Goal: Task Accomplishment & Management: Manage account settings

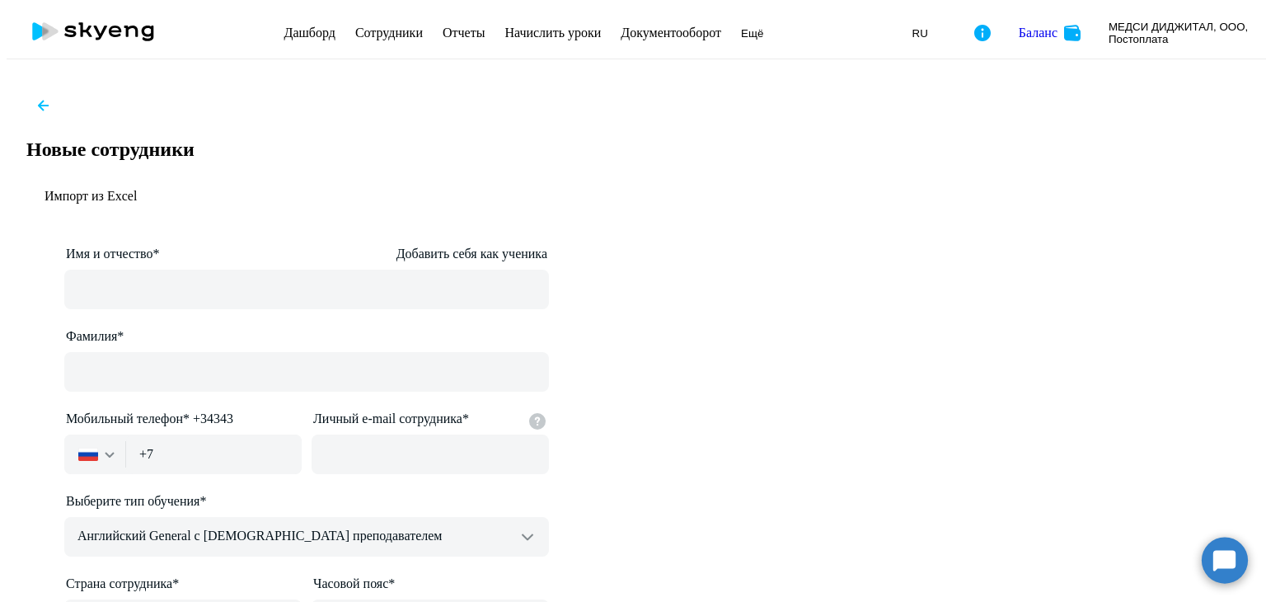
select select "english_adult_not_native_speaker"
select select "3"
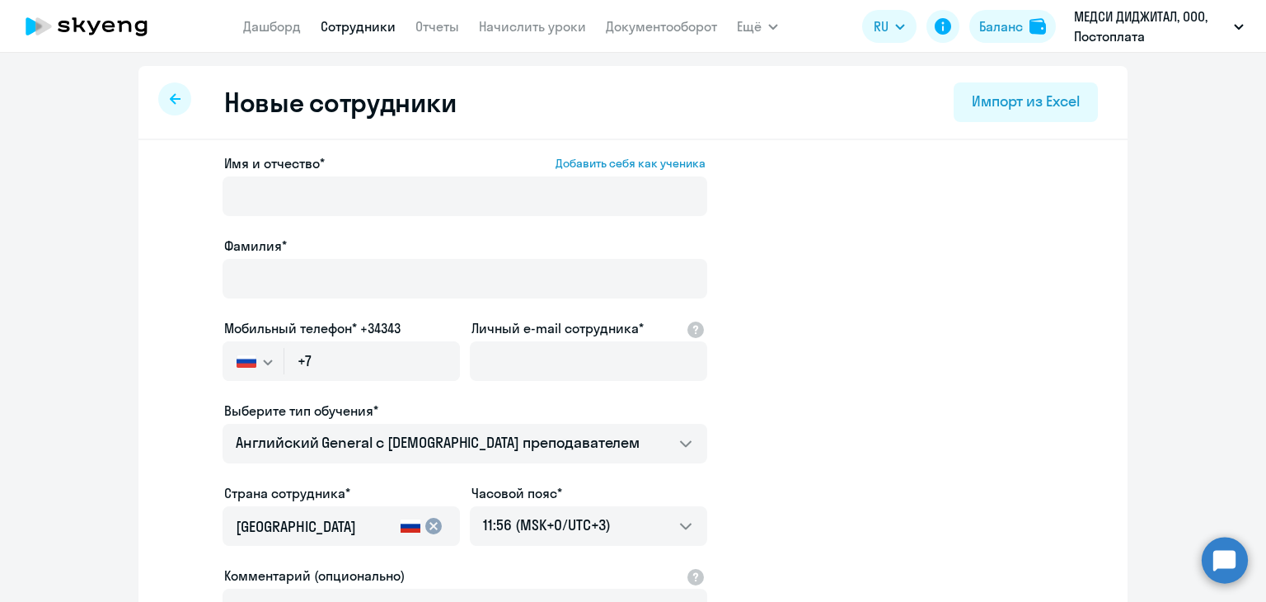
select select "english_adult_not_native_speaker"
select select "3"
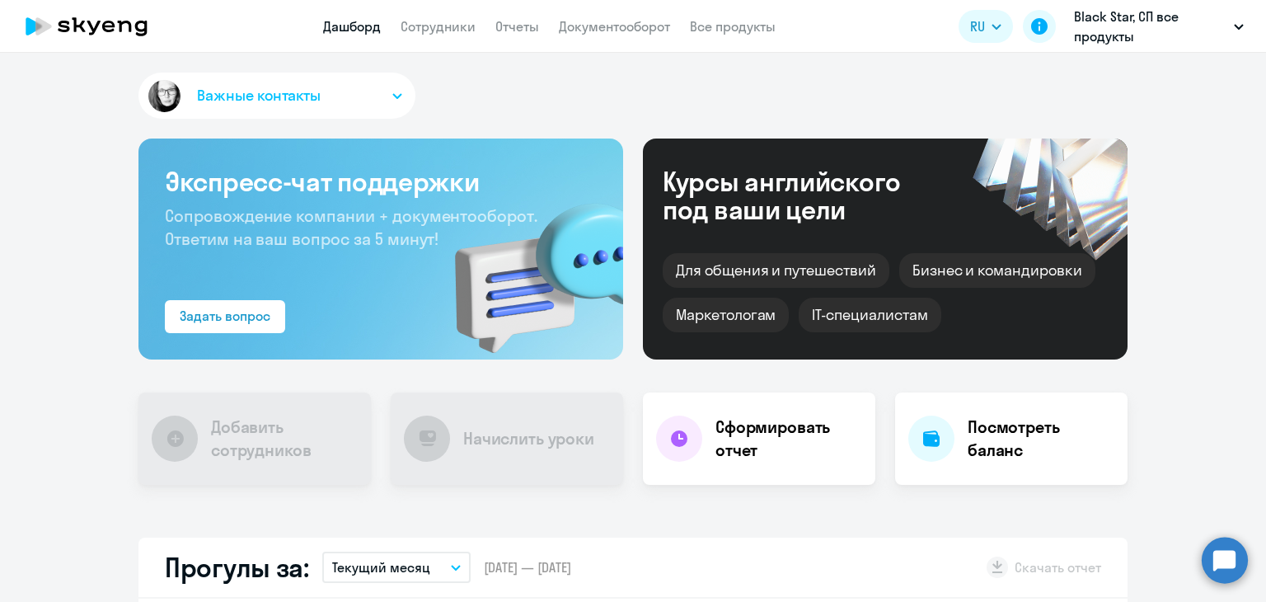
select select "30"
